Goal: Register for event/course

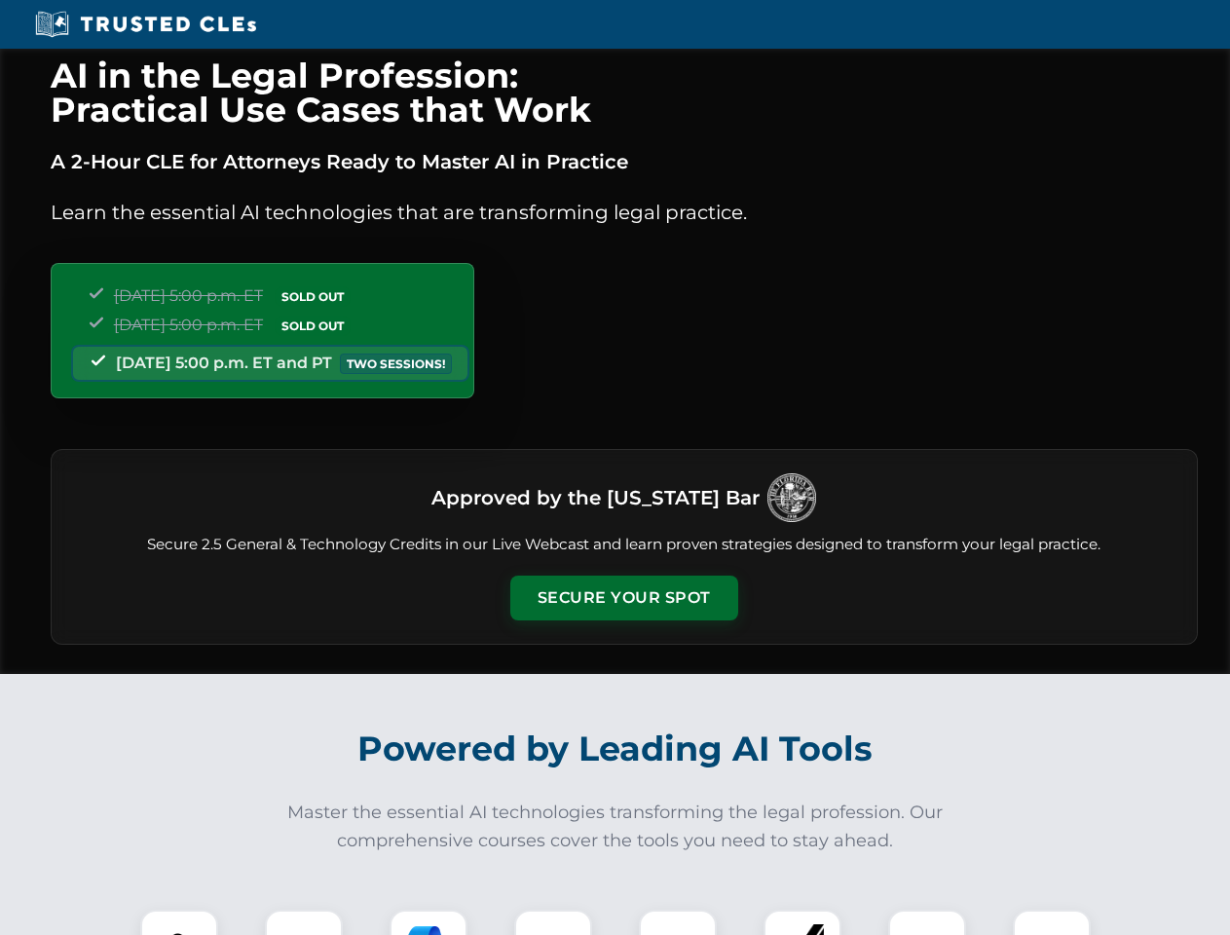
click at [623, 598] on button "Secure Your Spot" at bounding box center [624, 598] width 228 height 45
click at [179, 922] on img at bounding box center [179, 948] width 56 height 56
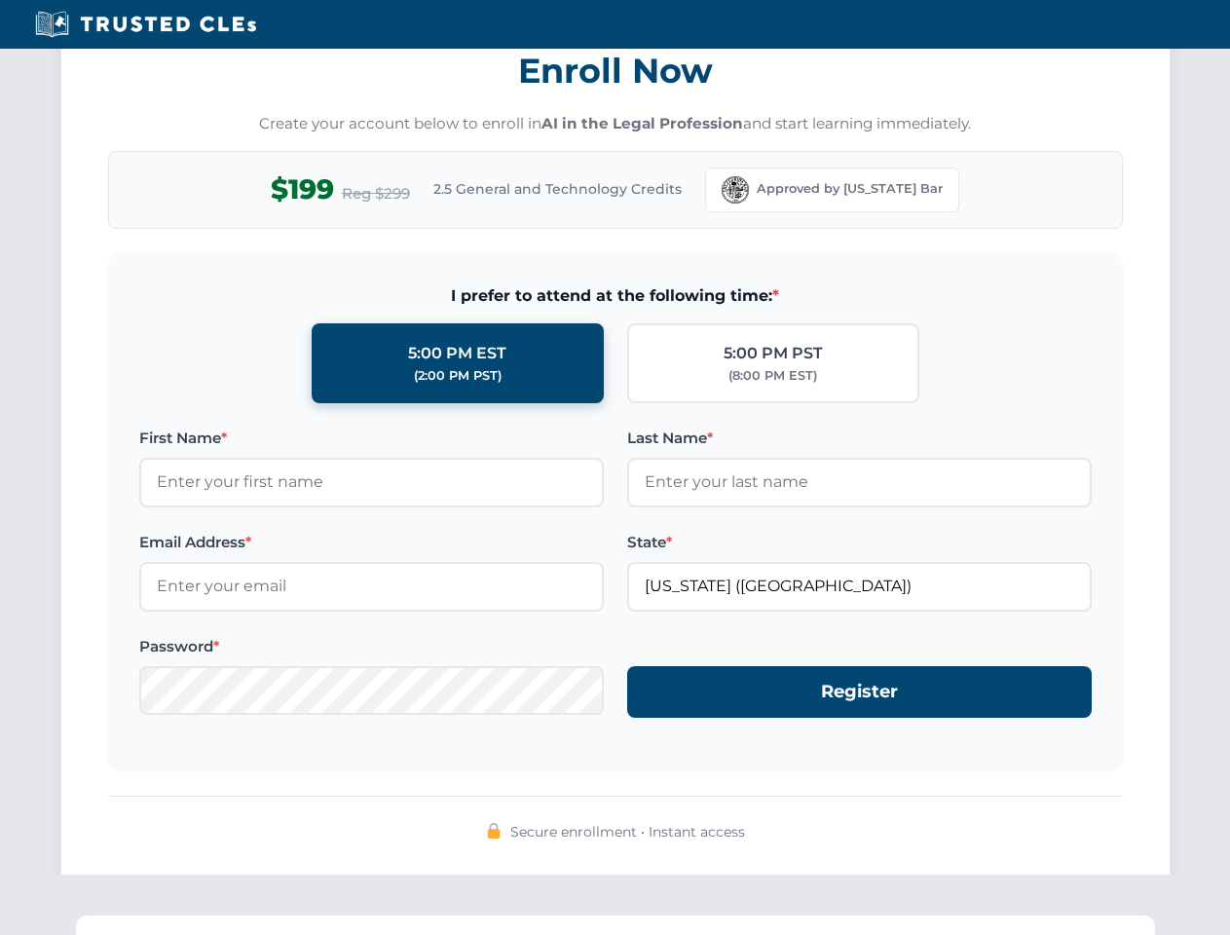
scroll to position [1912, 0]
